Goal: Communication & Community: Answer question/provide support

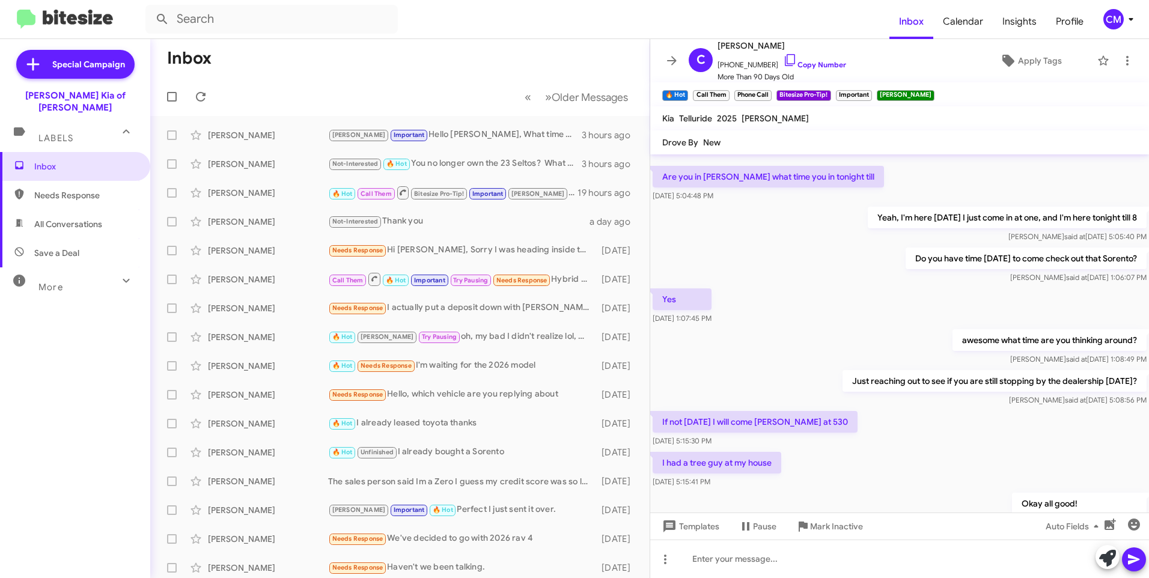
scroll to position [421, 0]
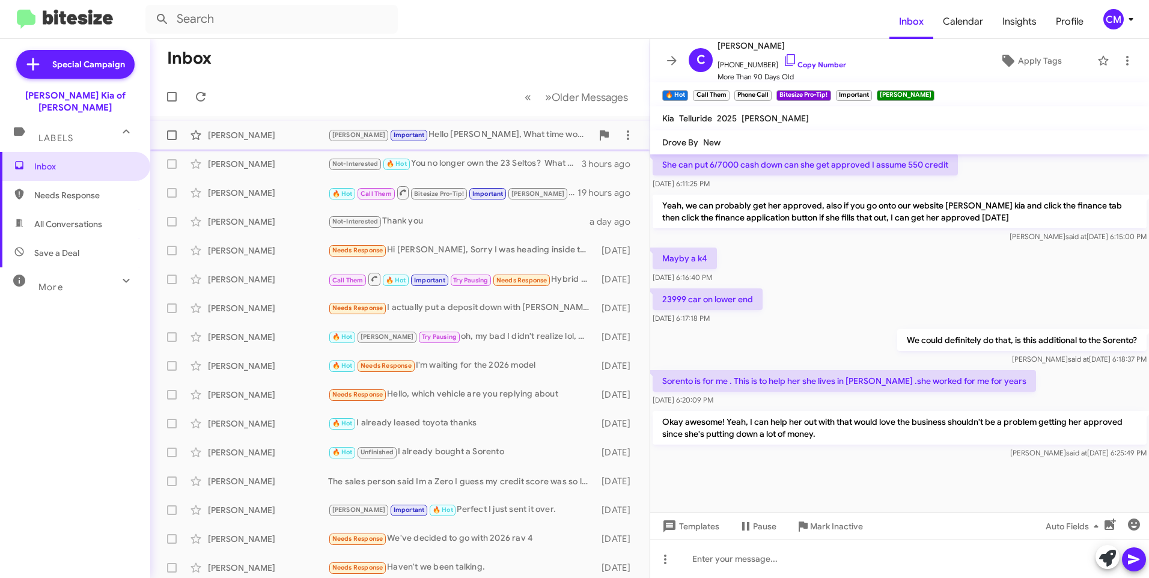
click at [314, 136] on div "[PERSON_NAME]" at bounding box center [268, 135] width 120 height 12
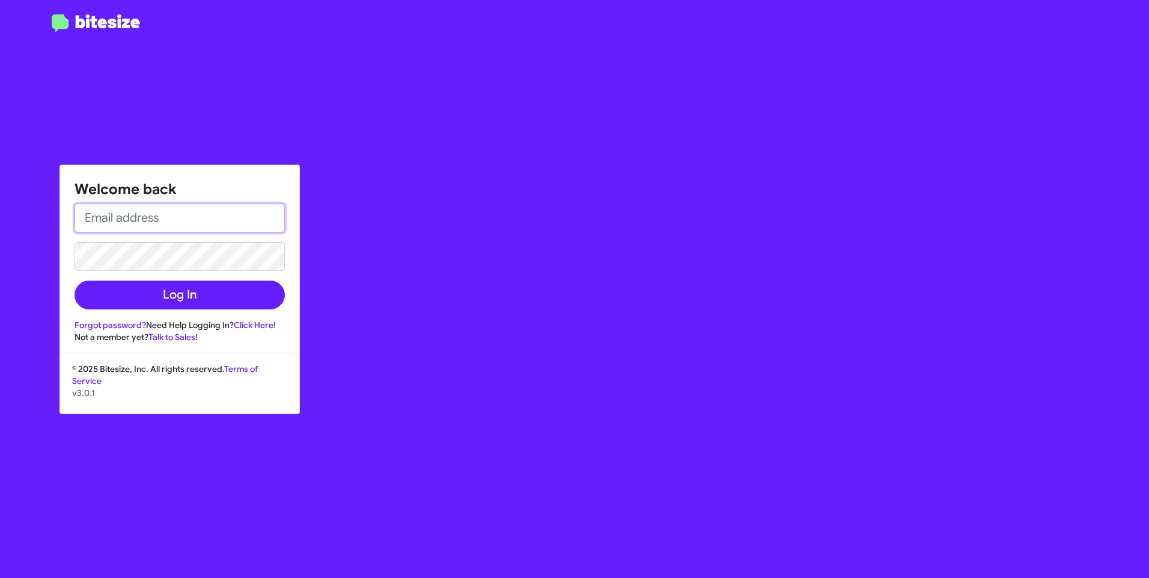
type input "[EMAIL_ADDRESS][DOMAIN_NAME]"
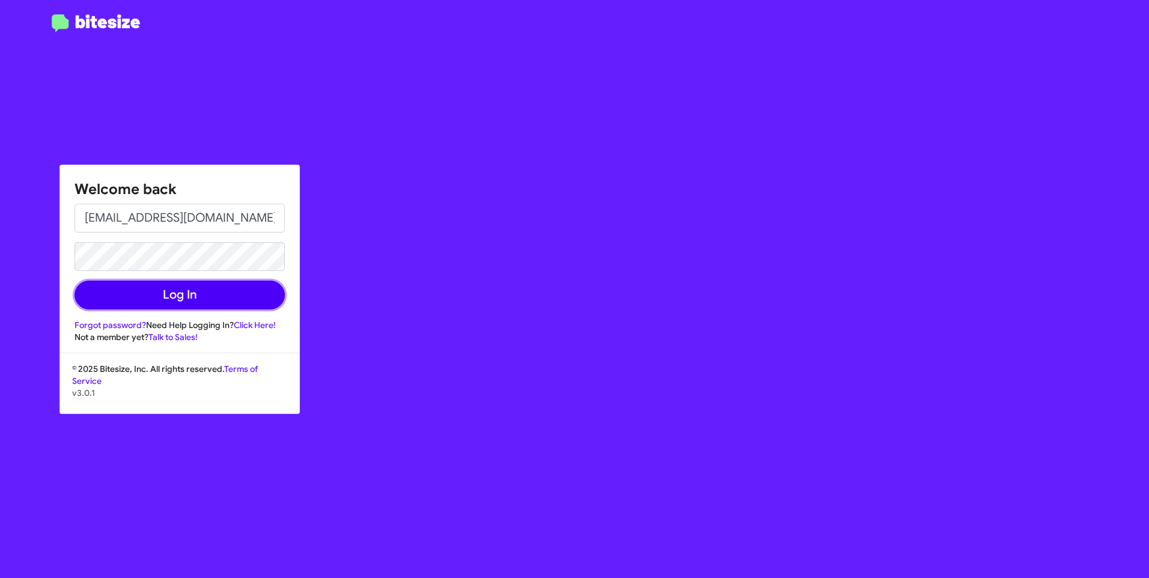
click at [160, 297] on button "Log In" at bounding box center [180, 295] width 210 height 29
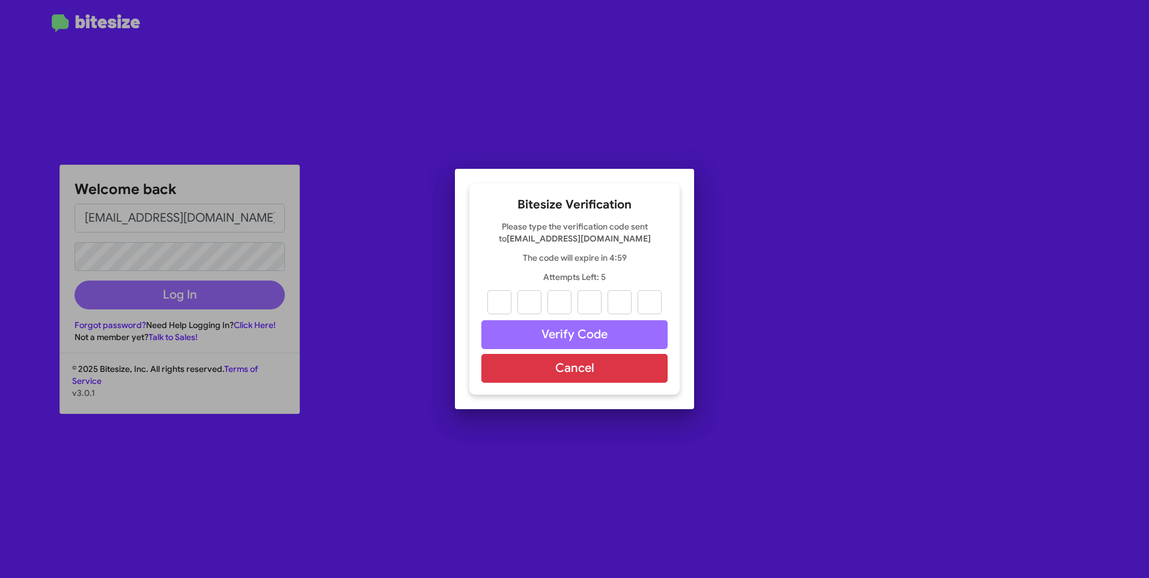
click at [507, 290] on input "text" at bounding box center [499, 302] width 24 height 24
type input "4"
type input "6"
type input "8"
type input "6"
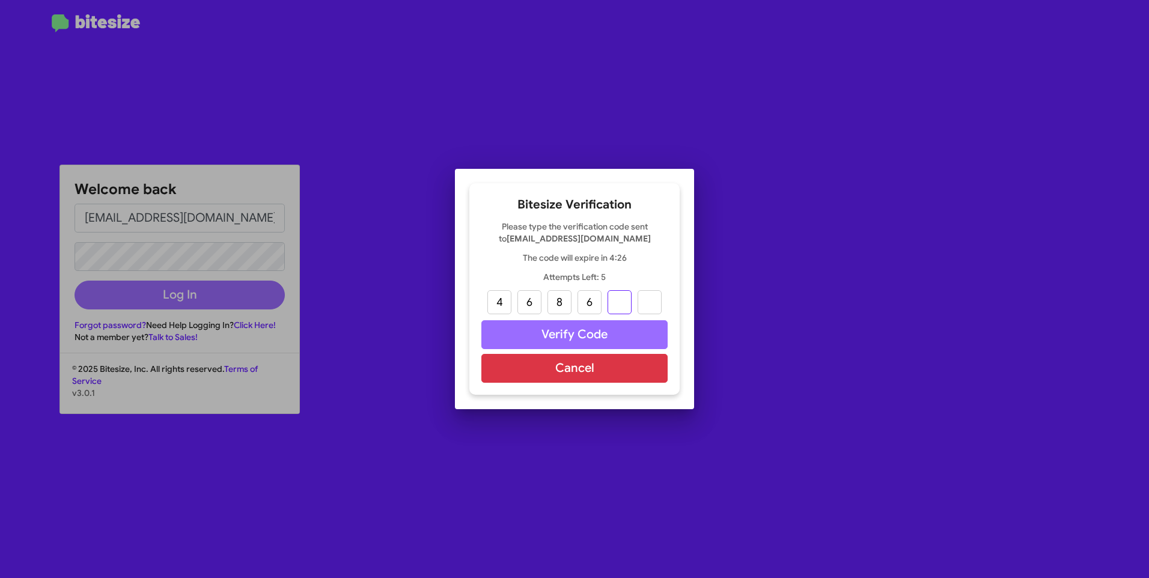
type input "9"
type input "4"
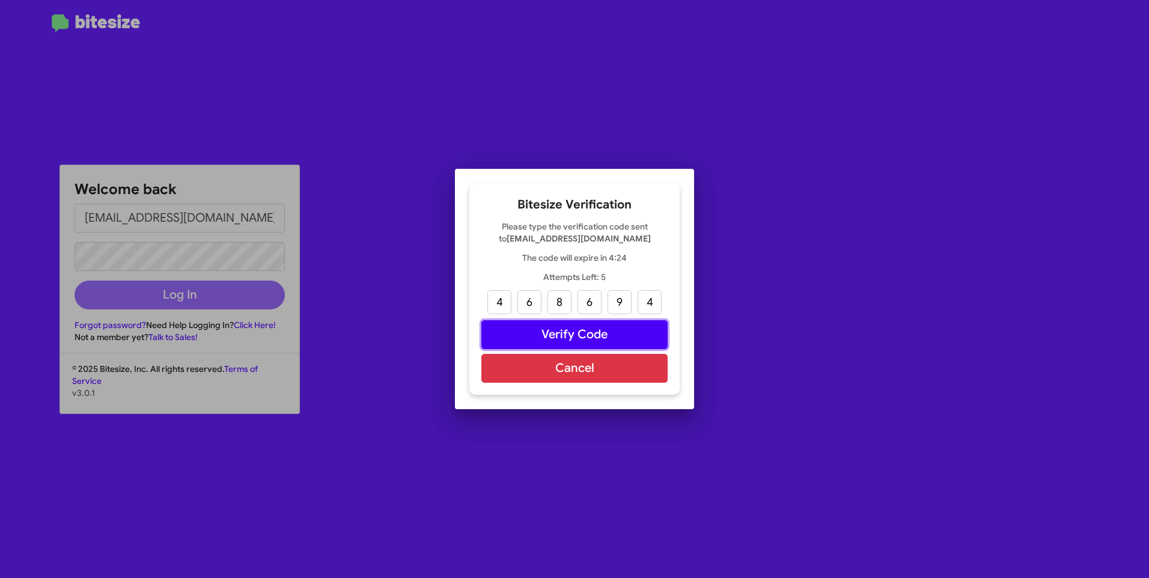
click at [581, 336] on button "Verify Code" at bounding box center [574, 334] width 186 height 29
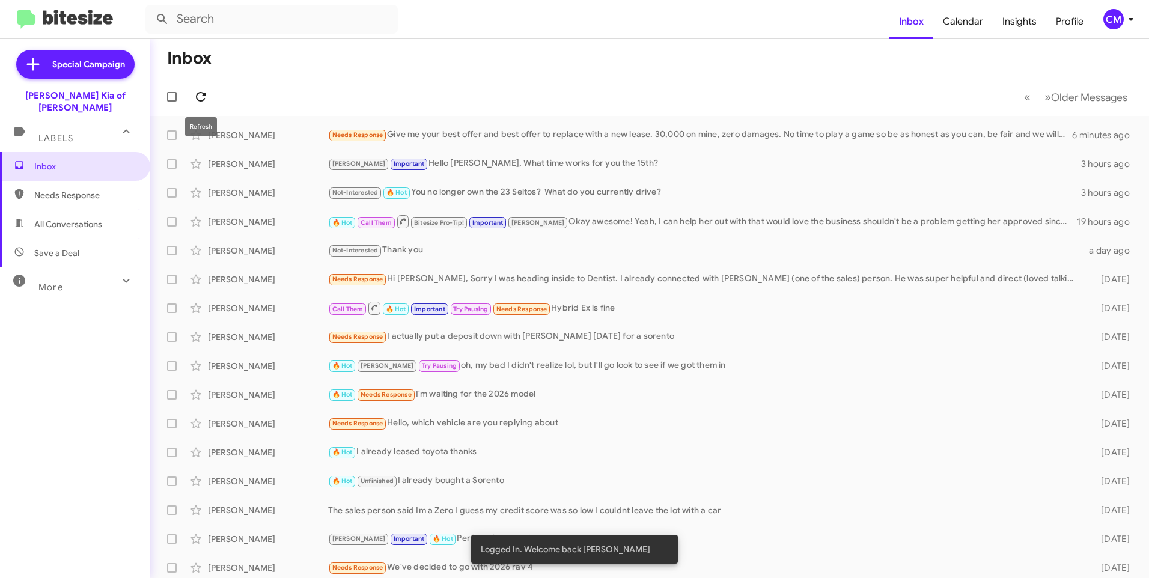
click at [209, 94] on span at bounding box center [201, 97] width 24 height 14
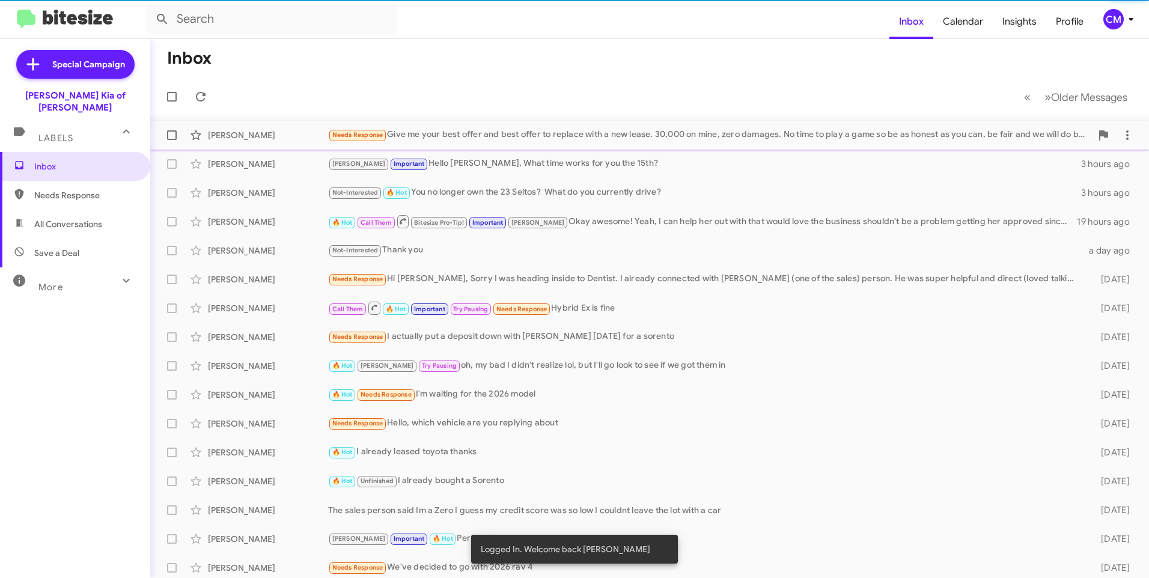
click at [587, 140] on div "Needs Response Give me your best offer and best offer to replace with a new lea…" at bounding box center [709, 135] width 763 height 14
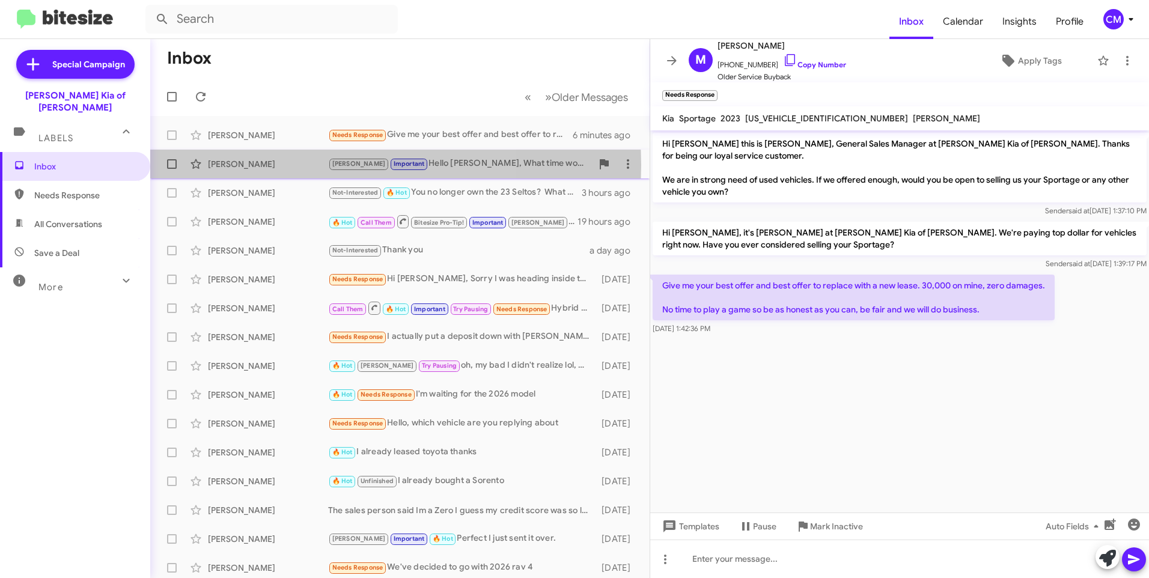
click at [273, 165] on div "[PERSON_NAME]" at bounding box center [268, 164] width 120 height 12
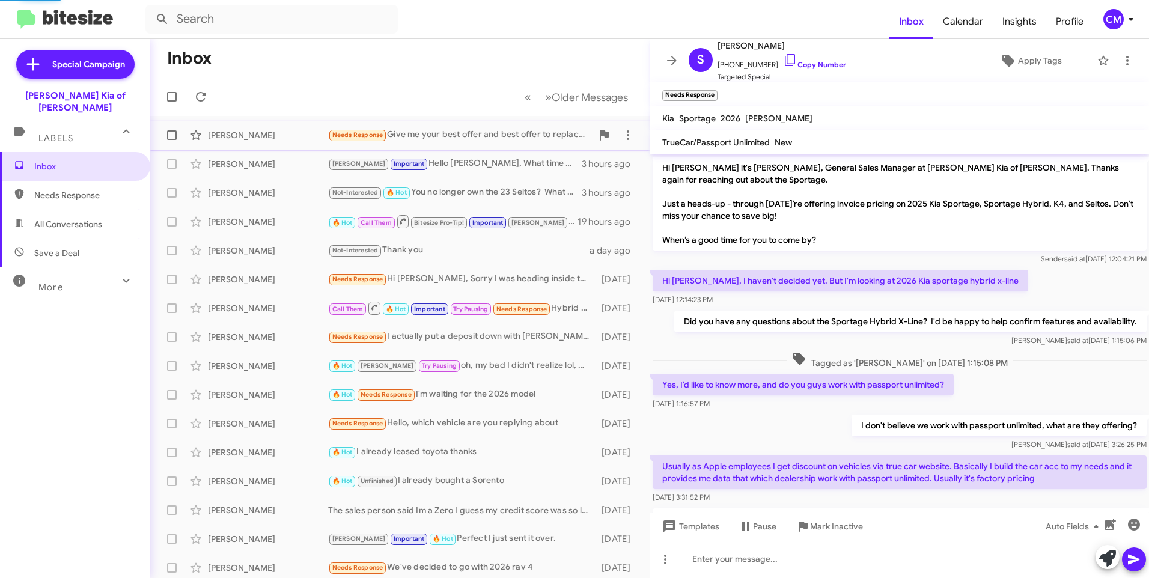
scroll to position [270, 0]
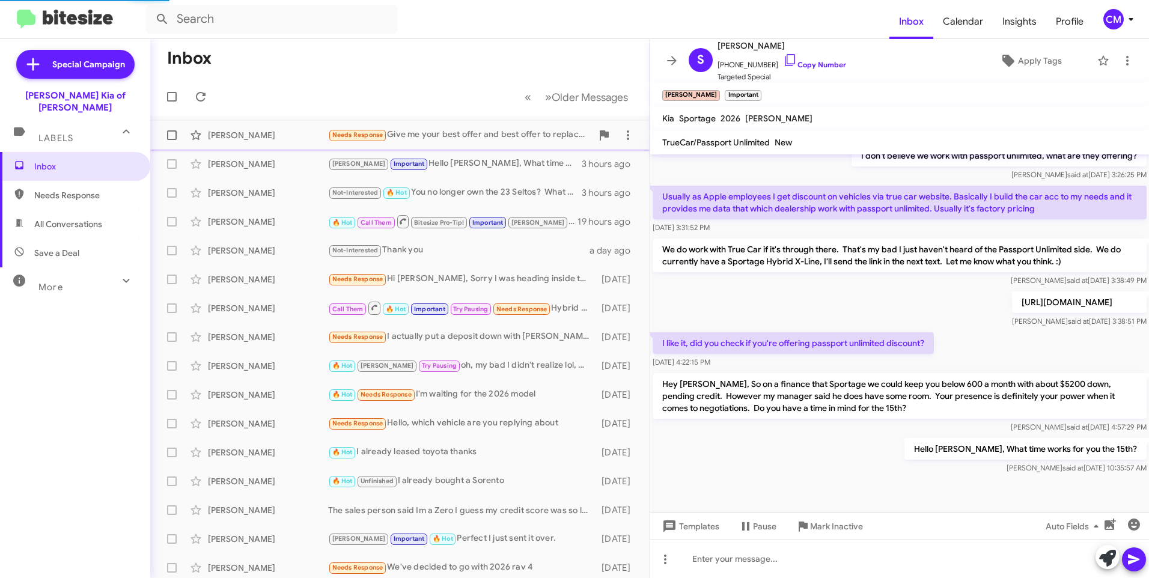
click at [283, 132] on div "[PERSON_NAME]" at bounding box center [268, 135] width 120 height 12
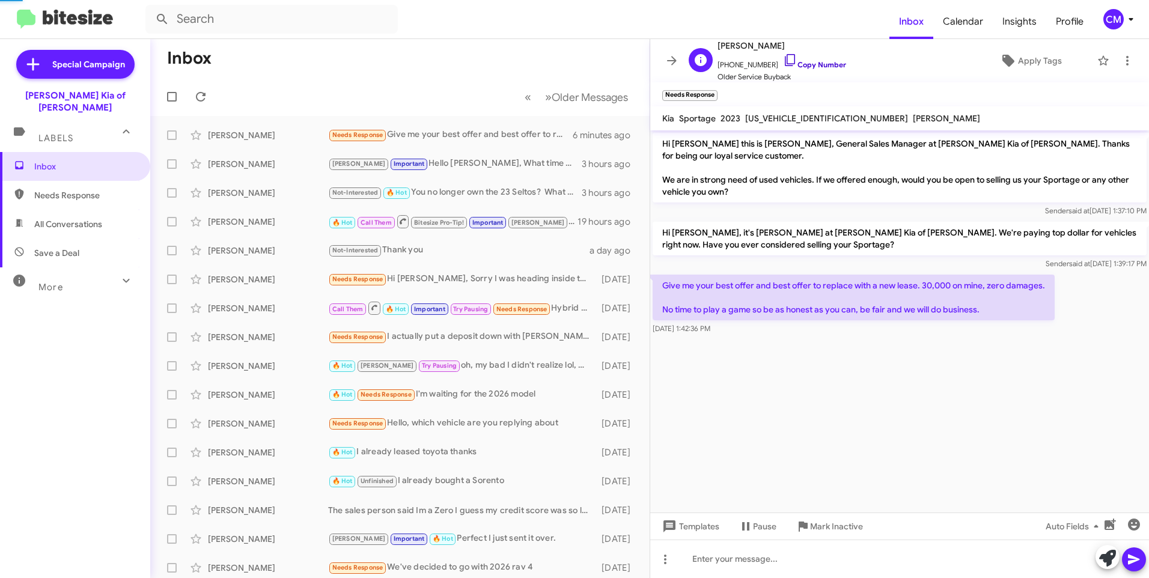
click at [785, 63] on link "Copy Number" at bounding box center [814, 64] width 63 height 9
click at [778, 555] on div at bounding box center [899, 559] width 499 height 38
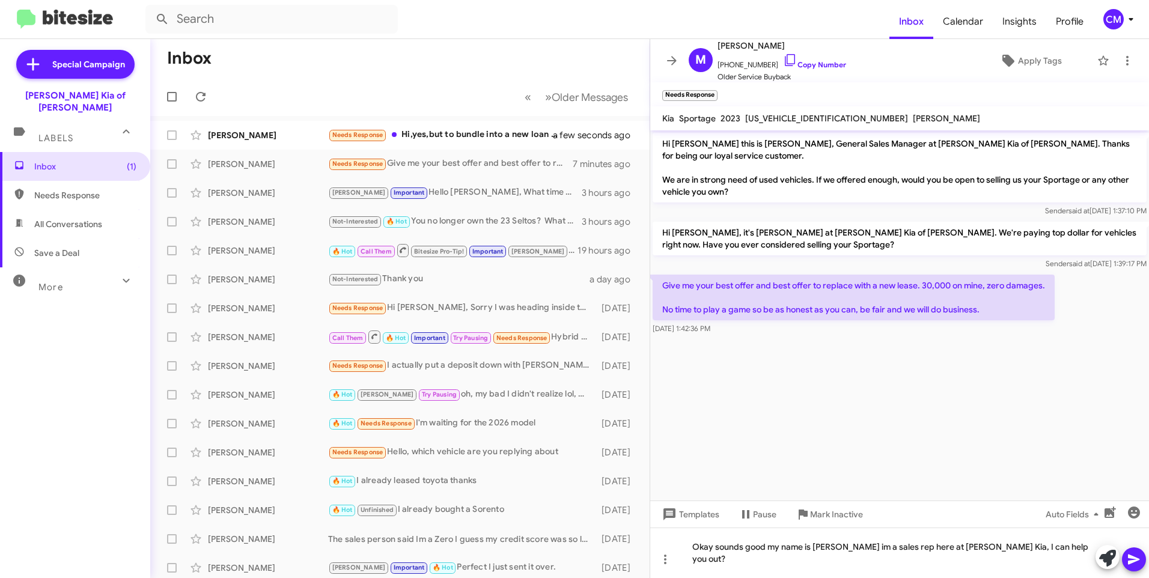
click at [1132, 561] on icon at bounding box center [1133, 560] width 11 height 10
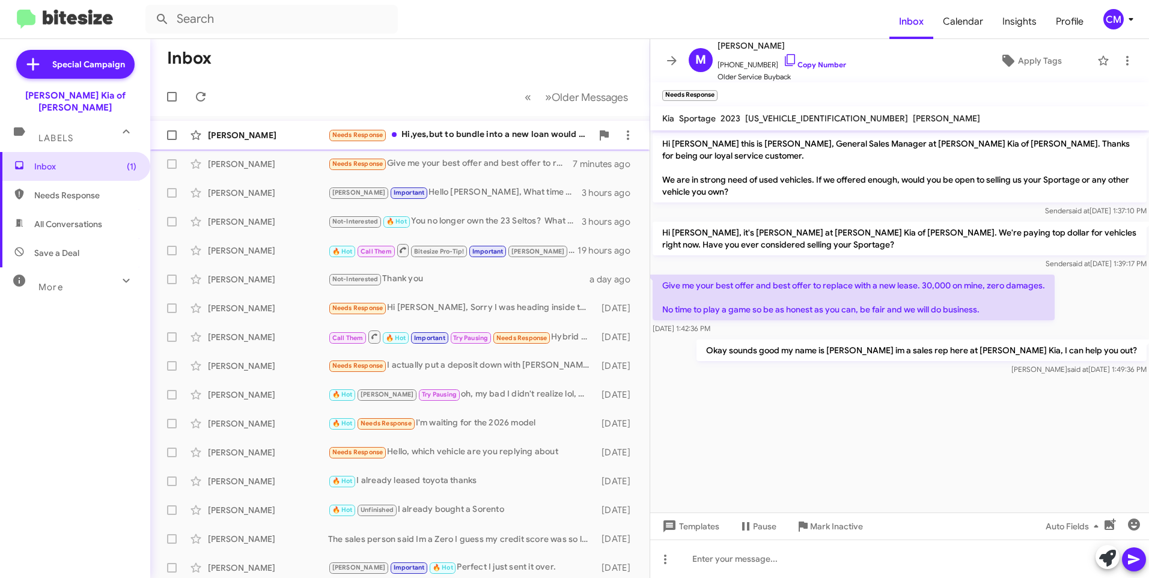
click at [259, 135] on div "[PERSON_NAME]" at bounding box center [268, 135] width 120 height 12
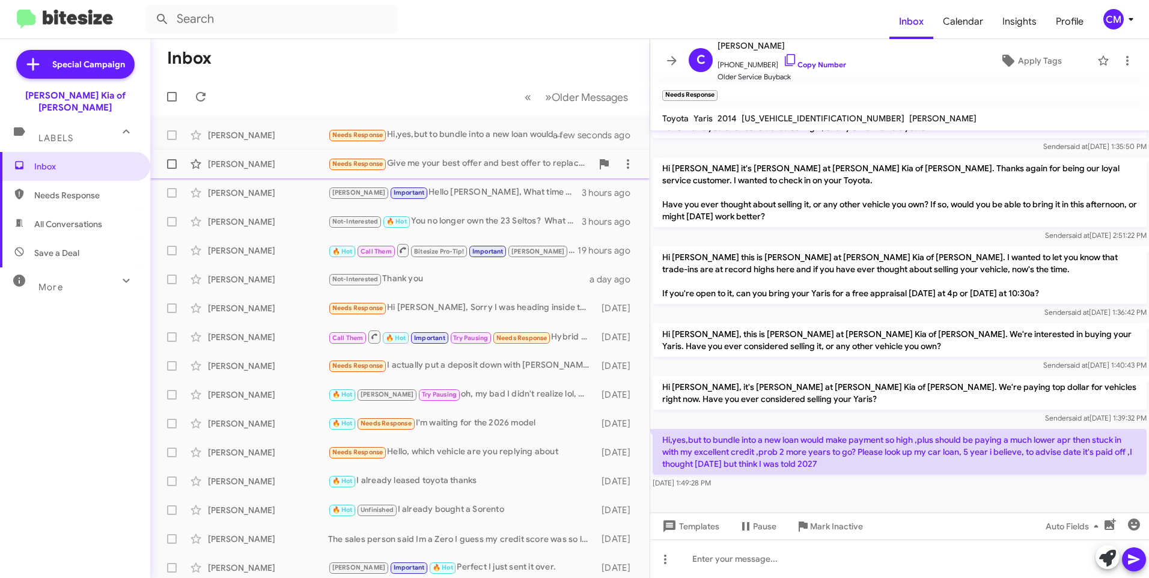
click at [283, 163] on div "[PERSON_NAME]" at bounding box center [268, 164] width 120 height 12
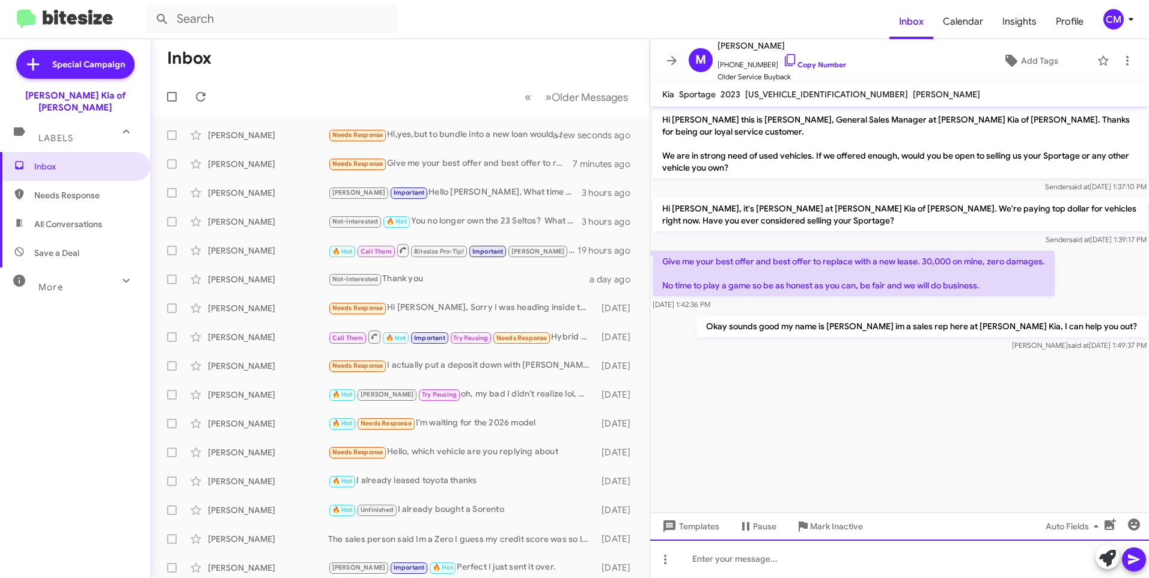
click at [743, 566] on div at bounding box center [899, 559] width 499 height 38
click at [784, 61] on link "Copy Number" at bounding box center [814, 64] width 63 height 9
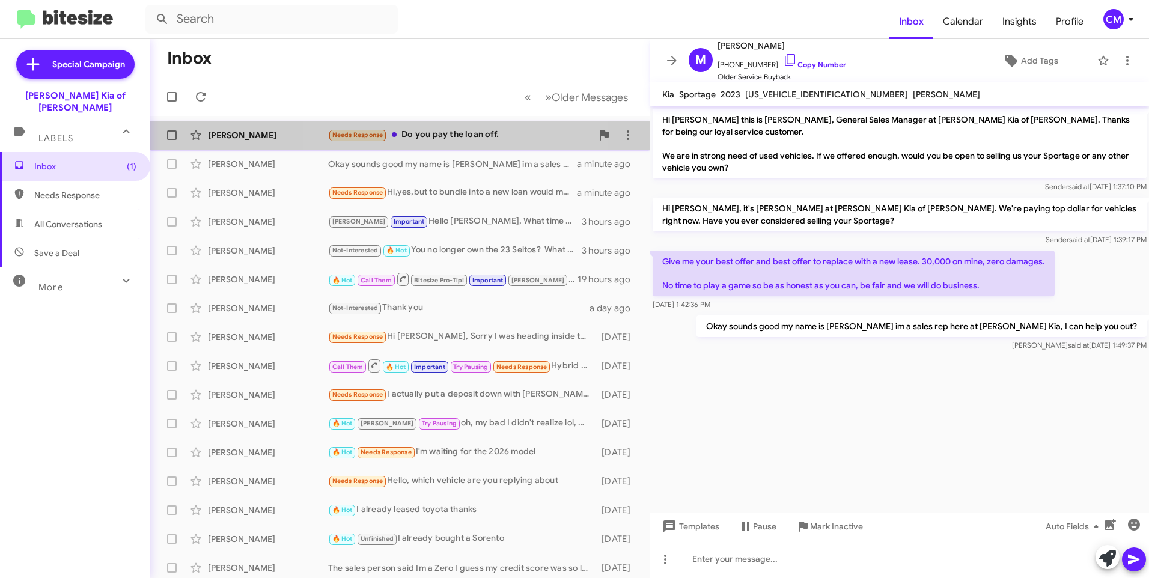
click at [427, 133] on div "Needs Response Do you pay the loan off." at bounding box center [460, 135] width 264 height 14
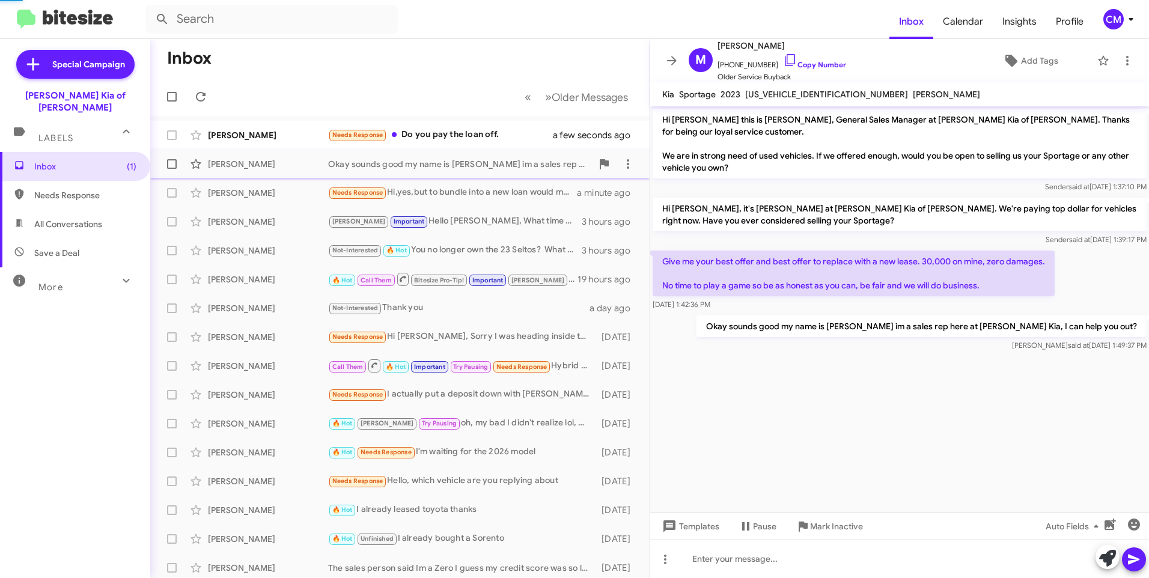
scroll to position [229, 0]
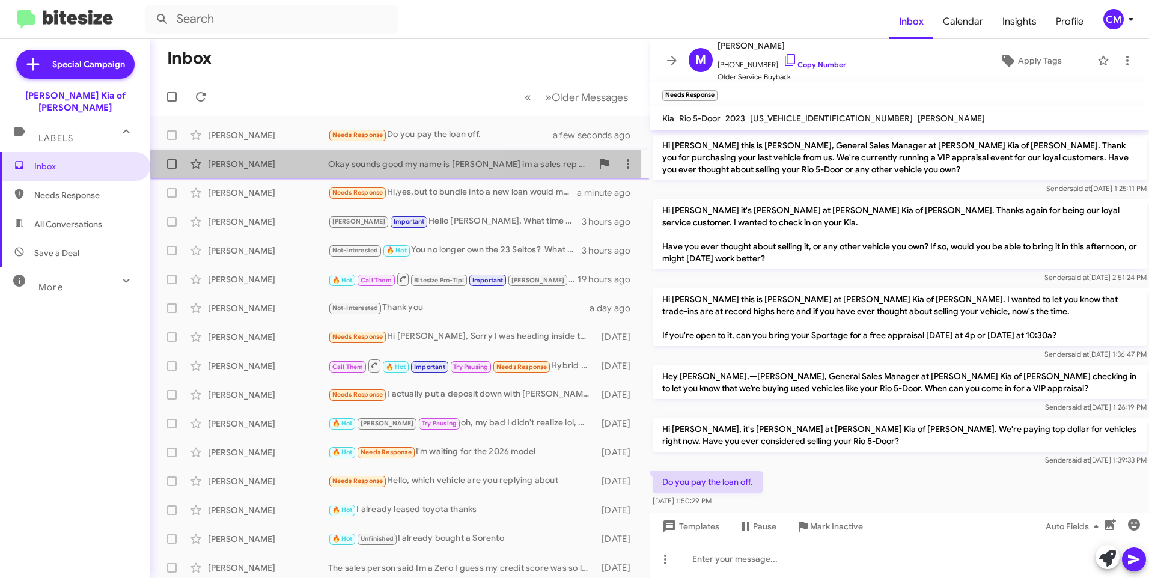
click at [267, 166] on div "[PERSON_NAME]" at bounding box center [268, 164] width 120 height 12
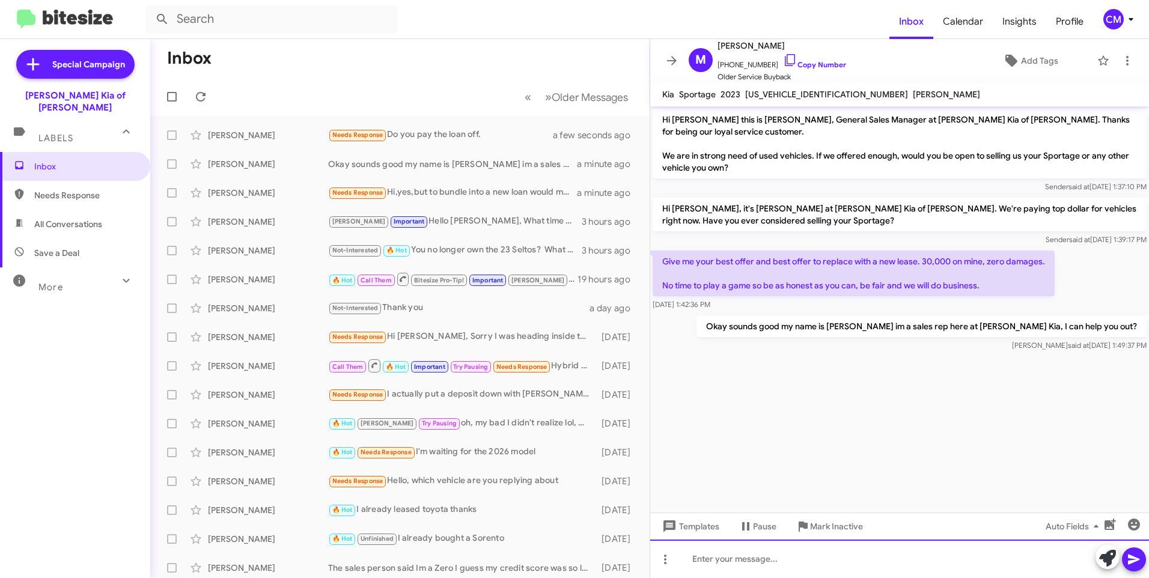
click at [752, 552] on div at bounding box center [899, 559] width 499 height 38
click at [1143, 566] on button at bounding box center [1134, 559] width 24 height 24
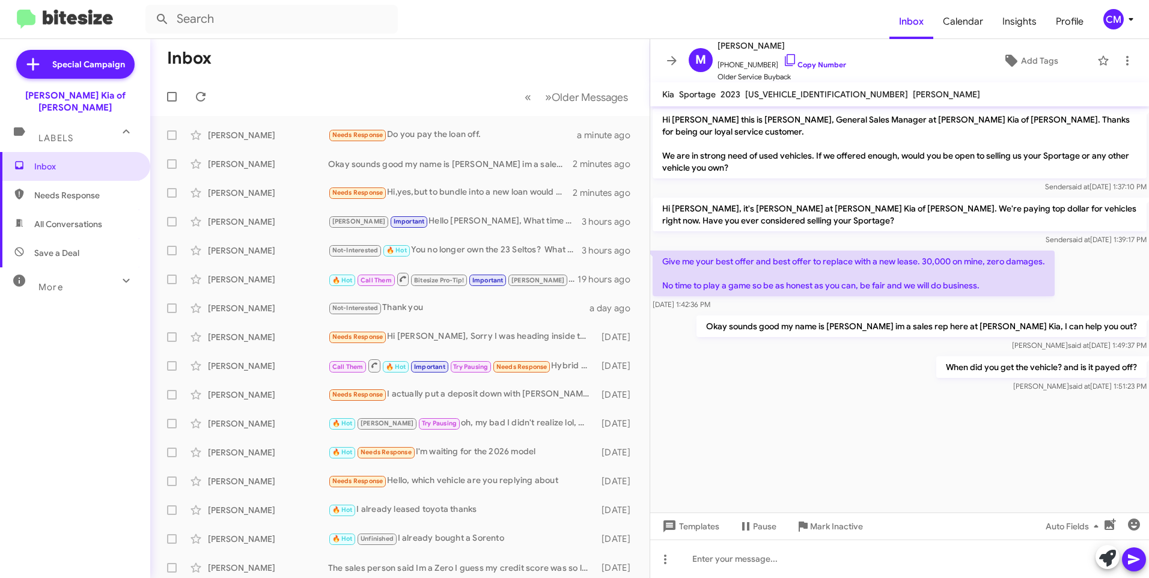
drag, startPoint x: 830, startPoint y: 92, endPoint x: 745, endPoint y: 97, distance: 84.9
click at [745, 97] on span "[US_VEHICLE_IDENTIFICATION_NUMBER]" at bounding box center [826, 94] width 163 height 11
copy span "[US_VEHICLE_IDENTIFICATION_NUMBER]"
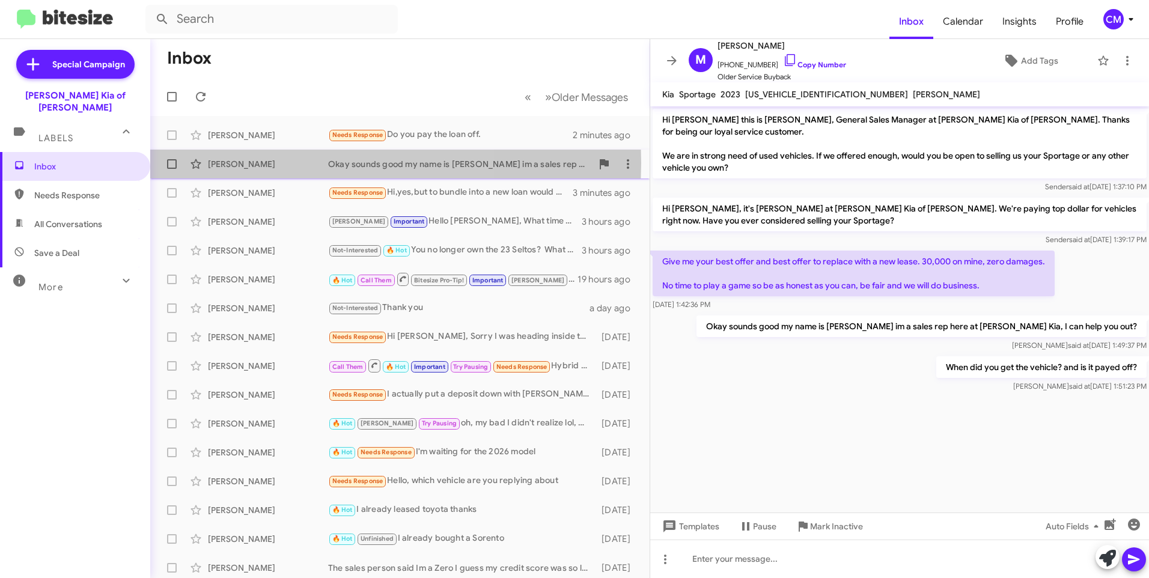
click at [262, 163] on div "[PERSON_NAME]" at bounding box center [268, 164] width 120 height 12
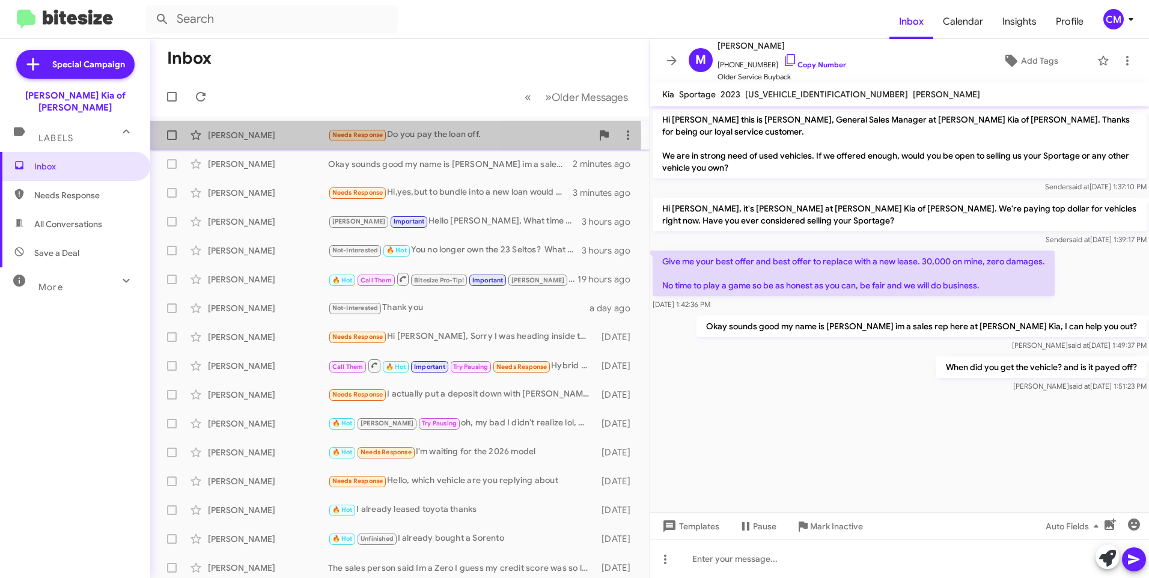
click at [264, 137] on div "[PERSON_NAME]" at bounding box center [268, 135] width 120 height 12
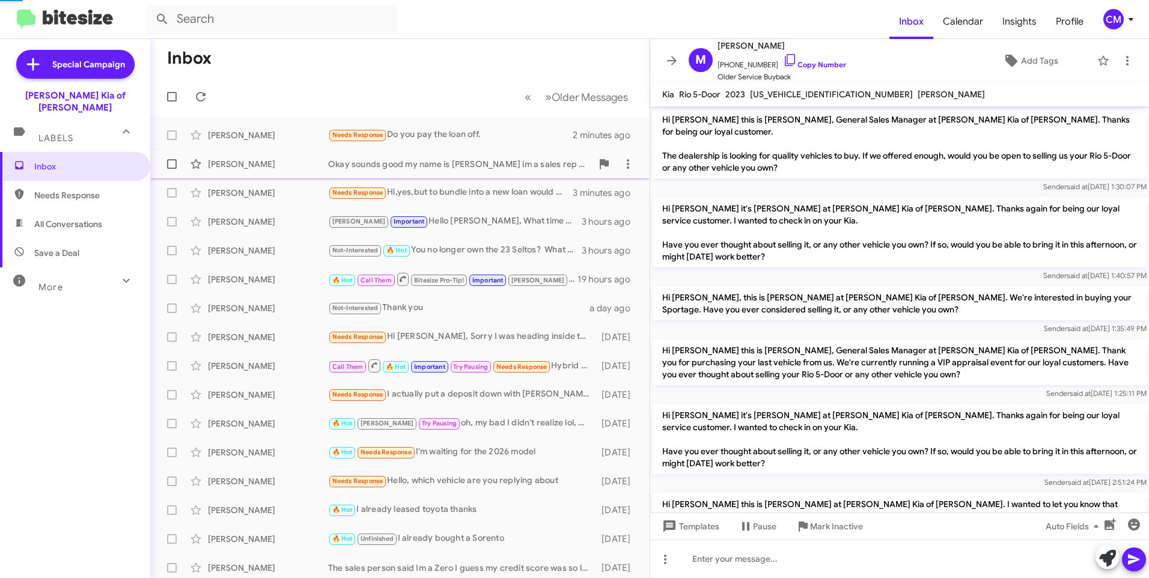
scroll to position [229, 0]
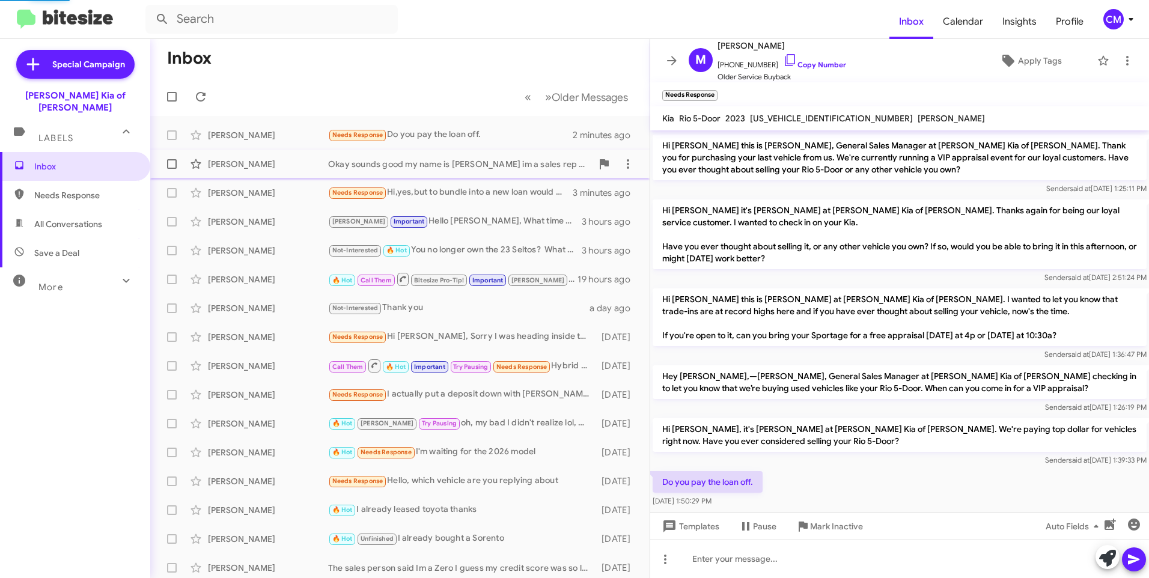
click at [271, 163] on div "[PERSON_NAME]" at bounding box center [268, 164] width 120 height 12
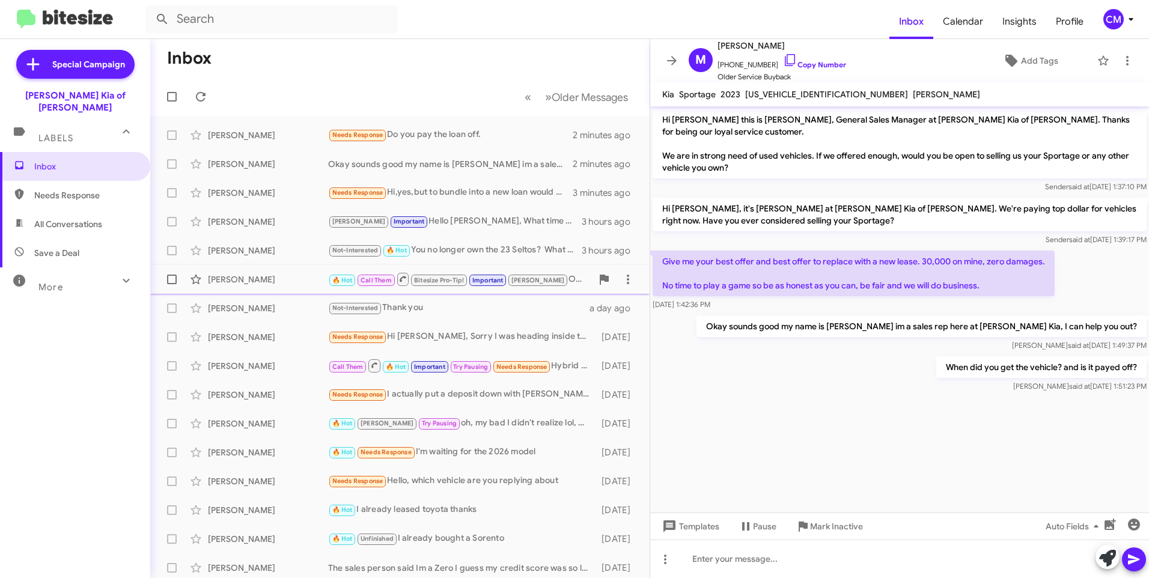
click at [245, 269] on div "[PERSON_NAME] 🔥 Hot Call Them Bitesize Pro-Tip! Important [PERSON_NAME] awesome…" at bounding box center [400, 279] width 480 height 24
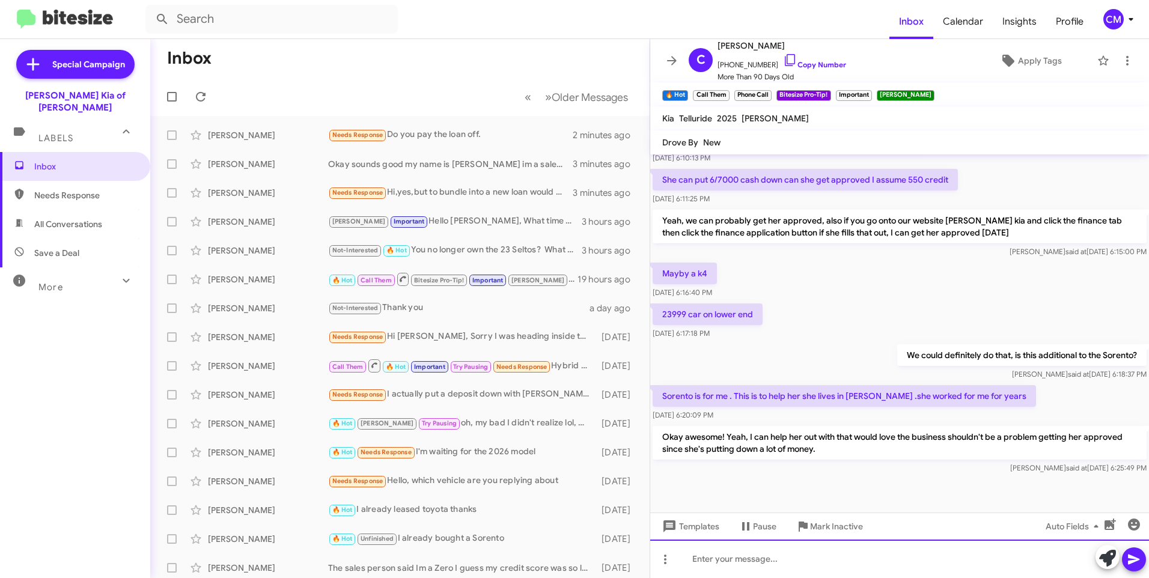
click at [913, 569] on div at bounding box center [899, 559] width 499 height 38
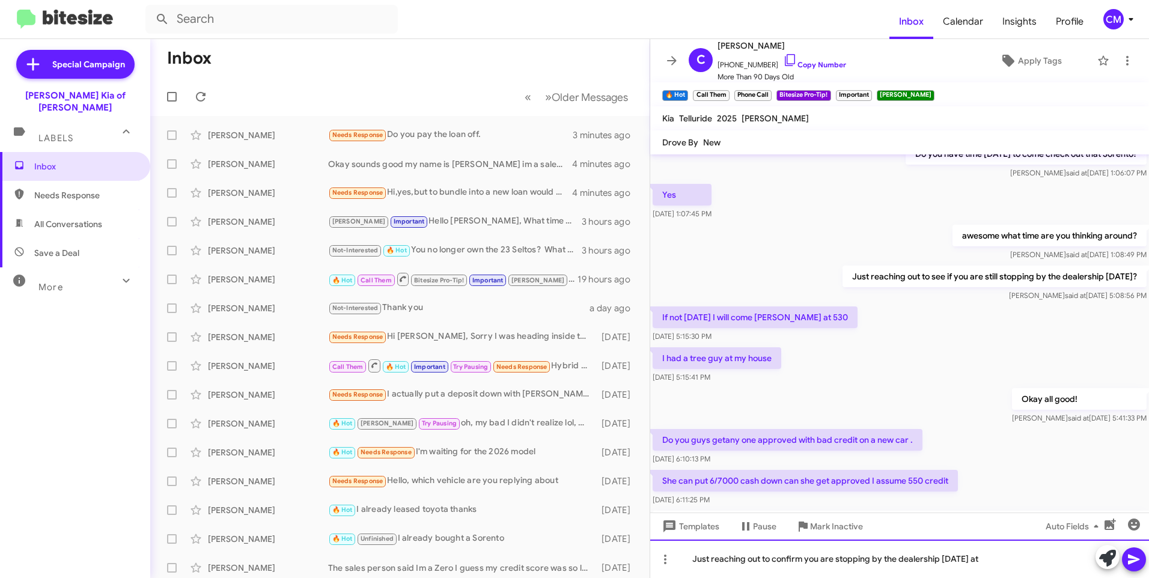
scroll to position [506, 0]
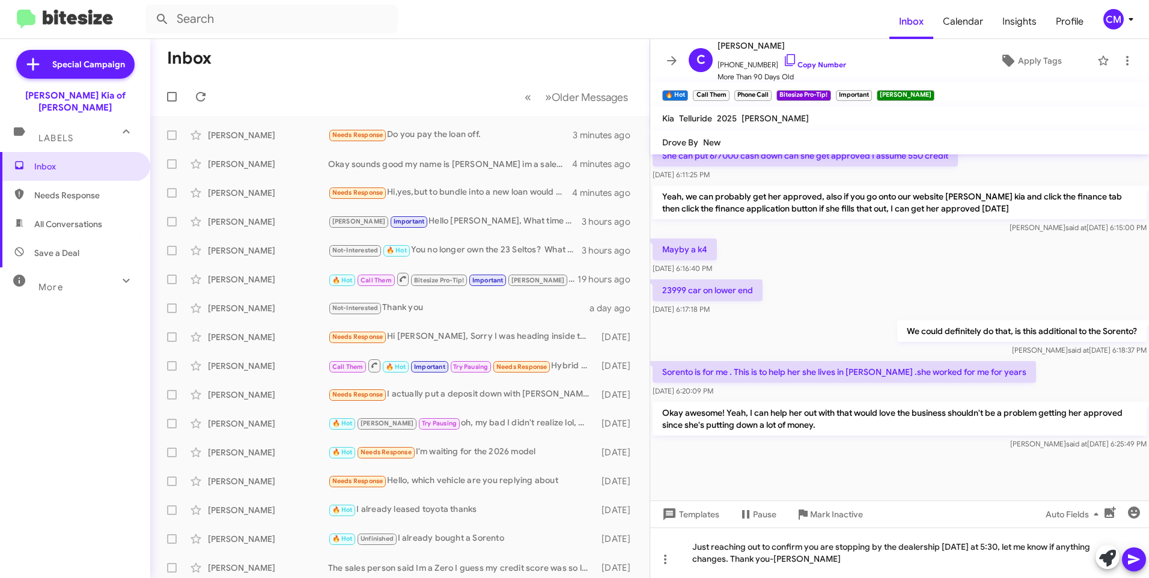
click at [1132, 565] on icon at bounding box center [1134, 559] width 14 height 14
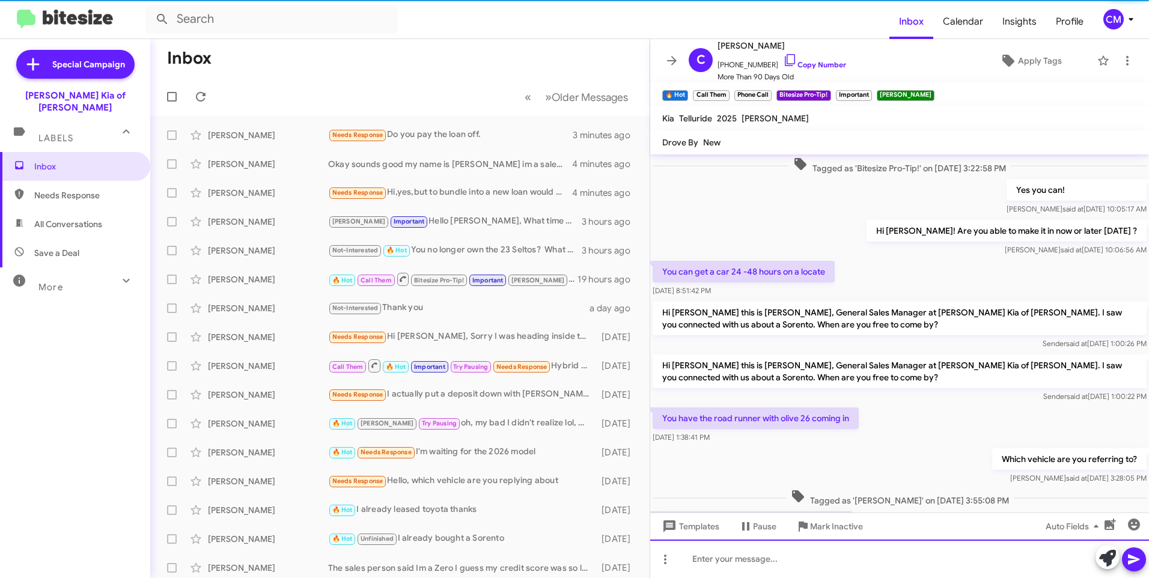
scroll to position [60, 0]
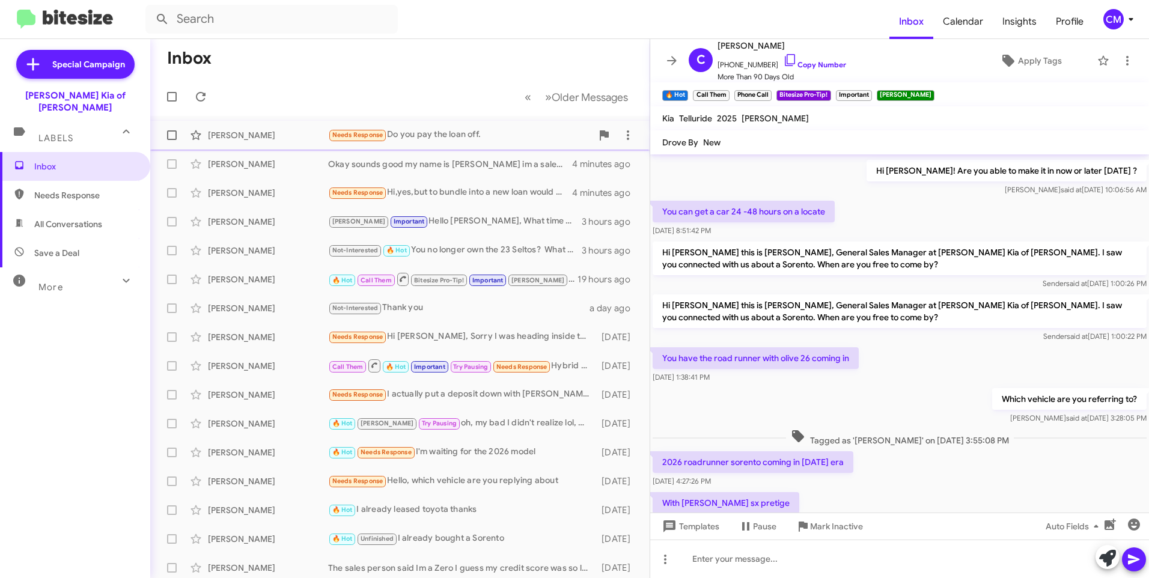
click at [460, 134] on div "Needs Response Do you pay the loan off." at bounding box center [460, 135] width 264 height 14
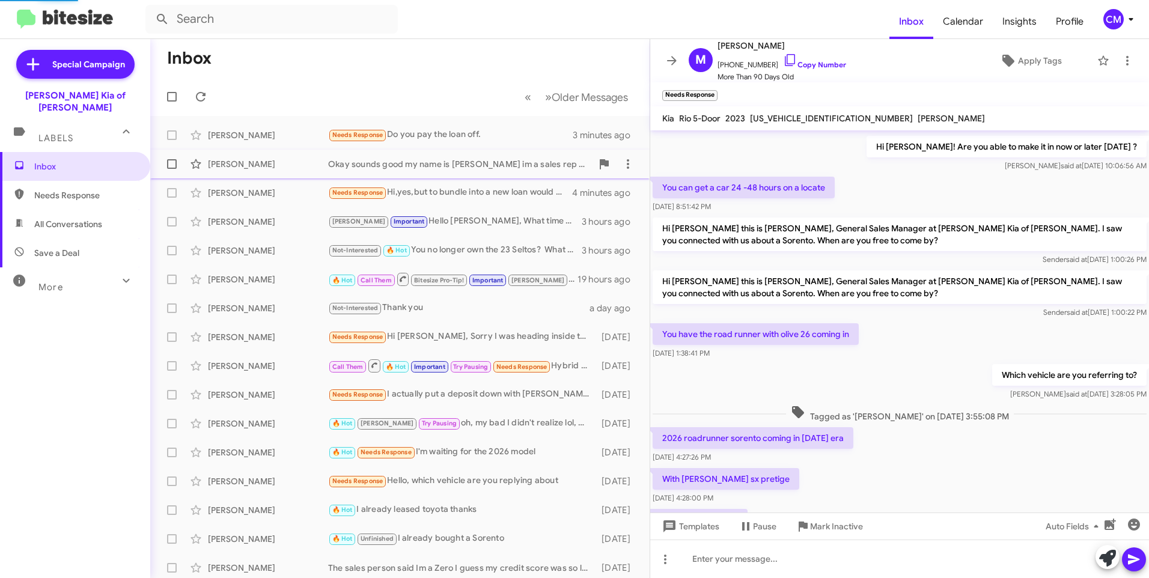
scroll to position [253, 0]
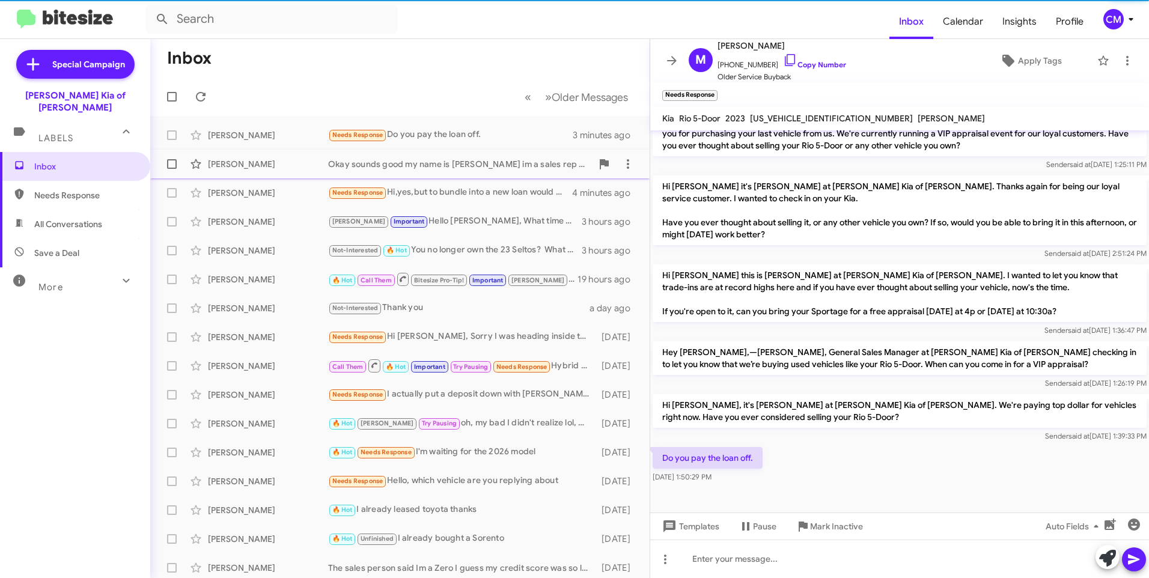
click at [455, 168] on div "Okay sounds good my name is [PERSON_NAME] im a sales rep here at [PERSON_NAME] …" at bounding box center [460, 164] width 264 height 12
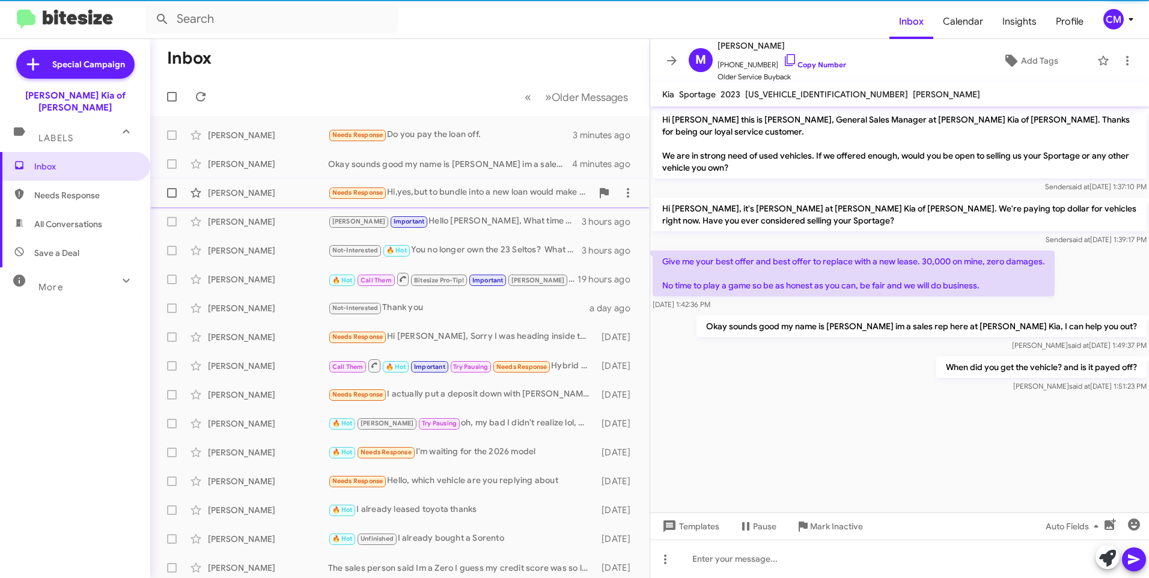
click at [452, 192] on div "Needs Response Hi,yes,but to bundle into a new loan would make payment so high …" at bounding box center [460, 193] width 264 height 14
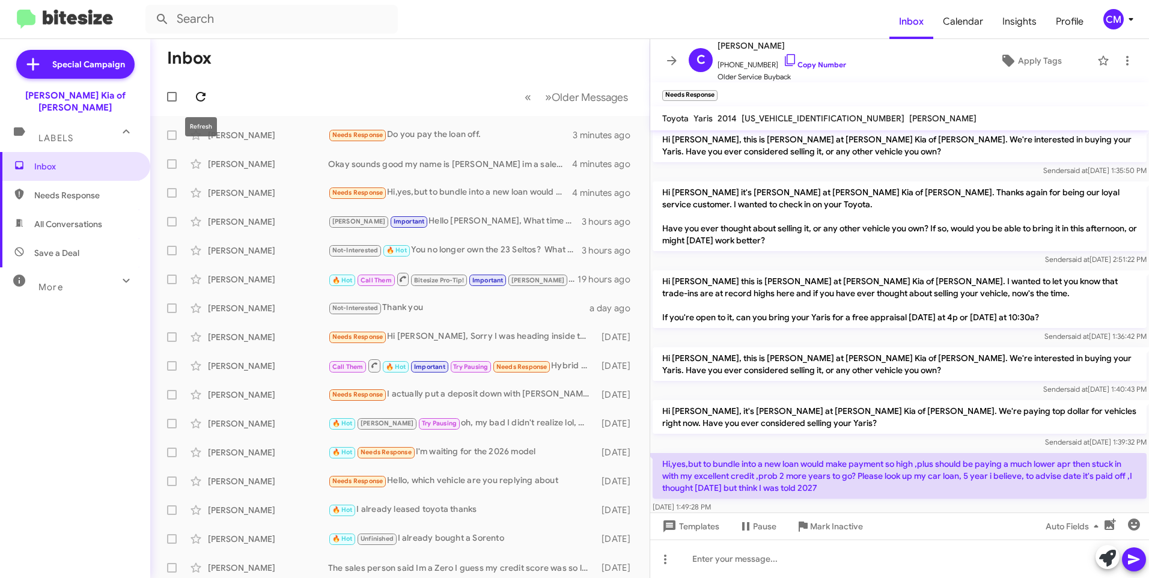
click at [201, 93] on icon at bounding box center [201, 97] width 10 height 10
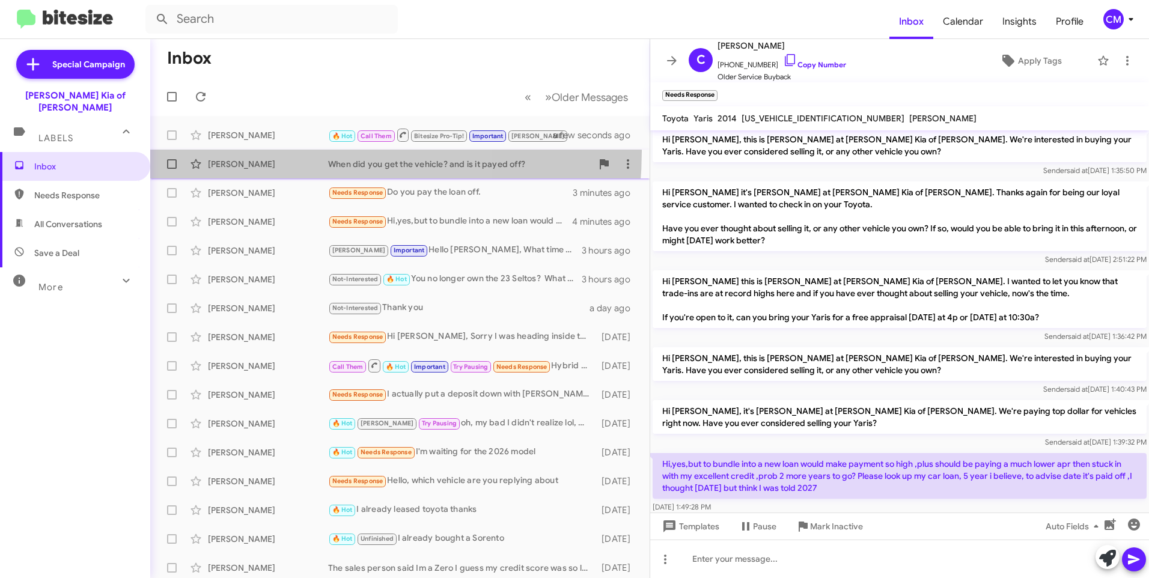
click at [261, 151] on span "[PERSON_NAME] When did you get the vehicle? and is it payed off? 3 minutes ago" at bounding box center [399, 164] width 499 height 29
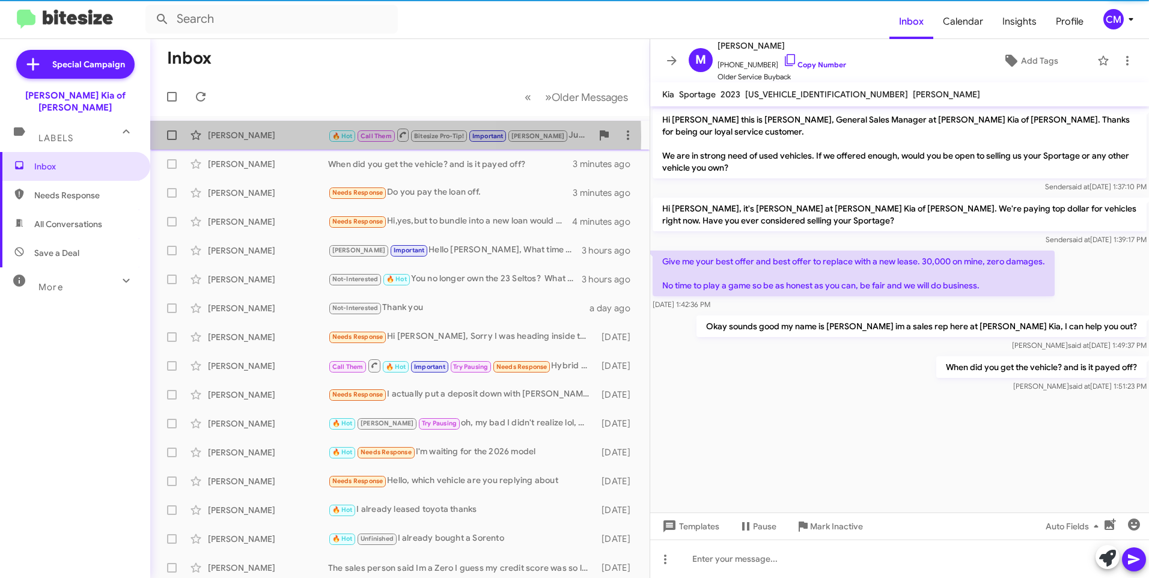
click at [263, 137] on div "[PERSON_NAME]" at bounding box center [268, 135] width 120 height 12
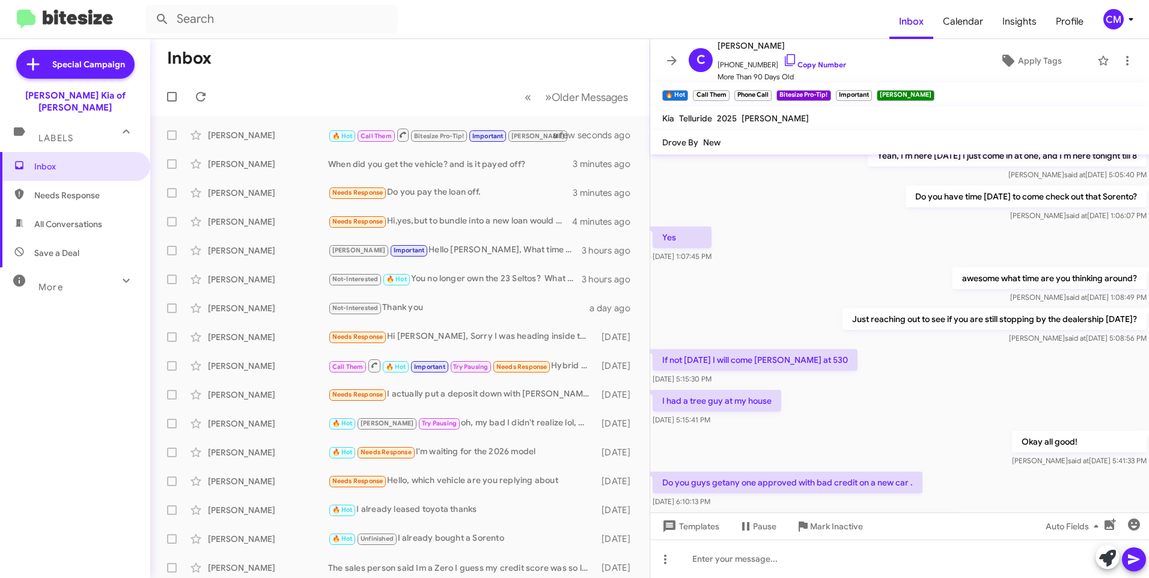
scroll to position [537, 0]
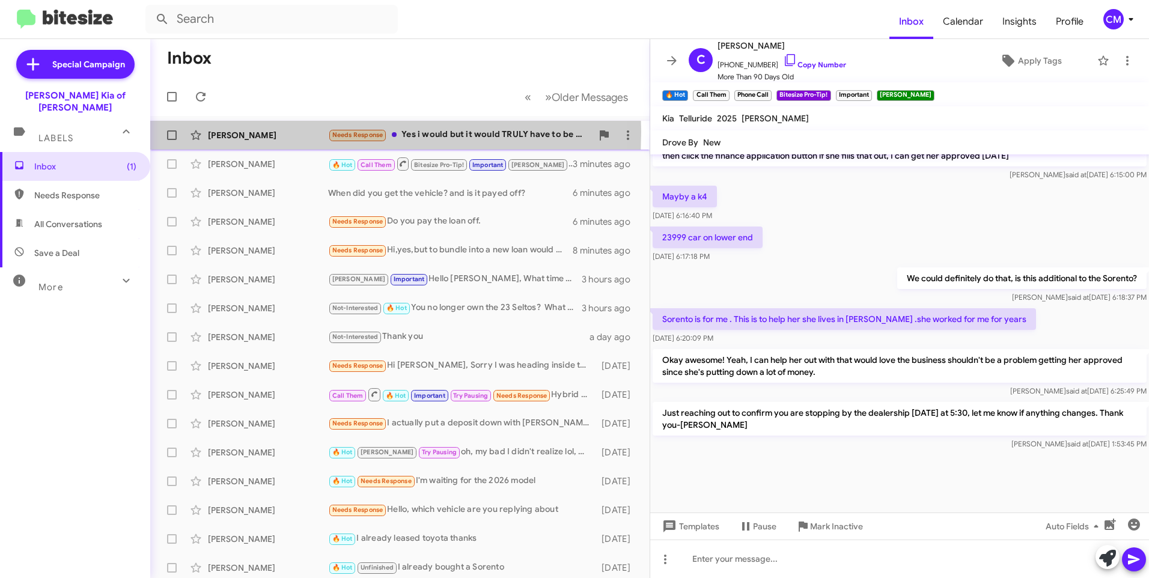
click at [252, 132] on div "[PERSON_NAME]" at bounding box center [268, 135] width 120 height 12
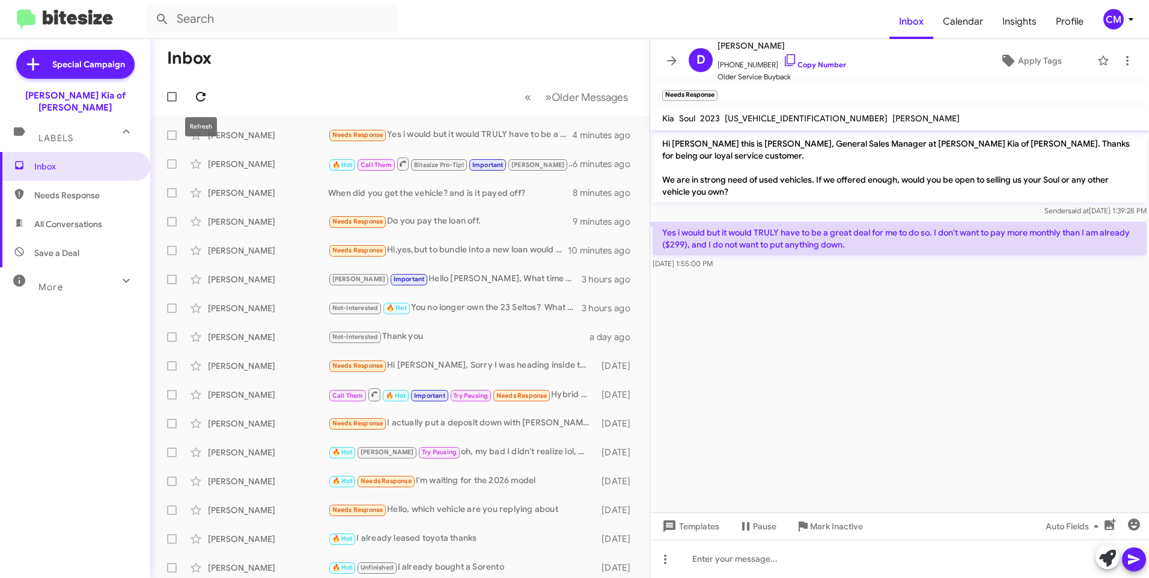
drag, startPoint x: 201, startPoint y: 91, endPoint x: 207, endPoint y: 86, distance: 7.7
click at [200, 90] on icon at bounding box center [201, 97] width 14 height 14
click at [209, 94] on span at bounding box center [201, 97] width 24 height 14
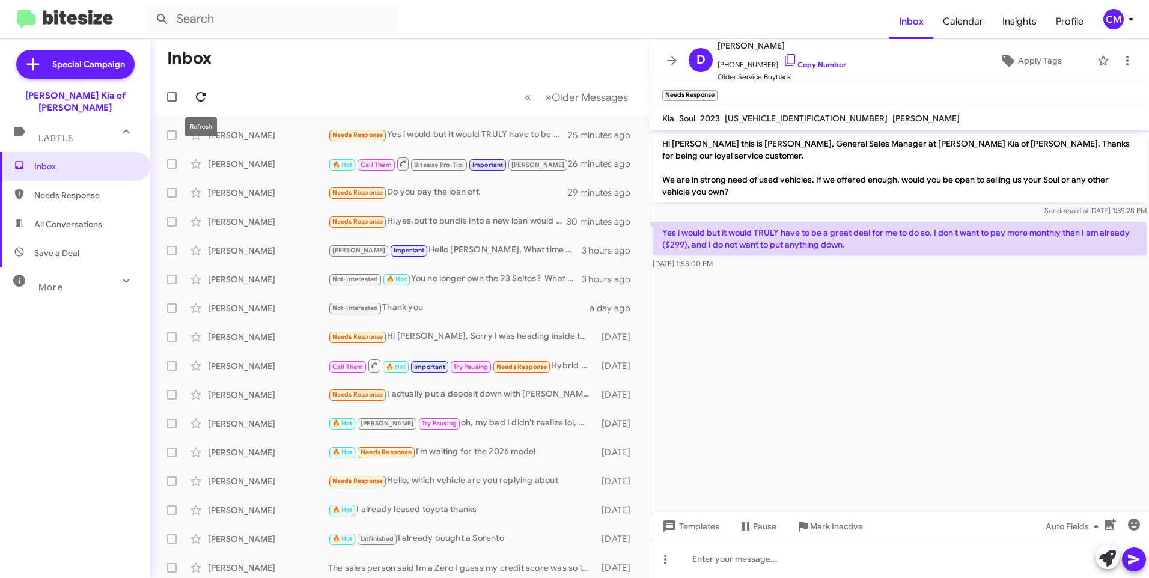
click at [199, 92] on icon at bounding box center [201, 97] width 14 height 14
